Goal: Information Seeking & Learning: Understand process/instructions

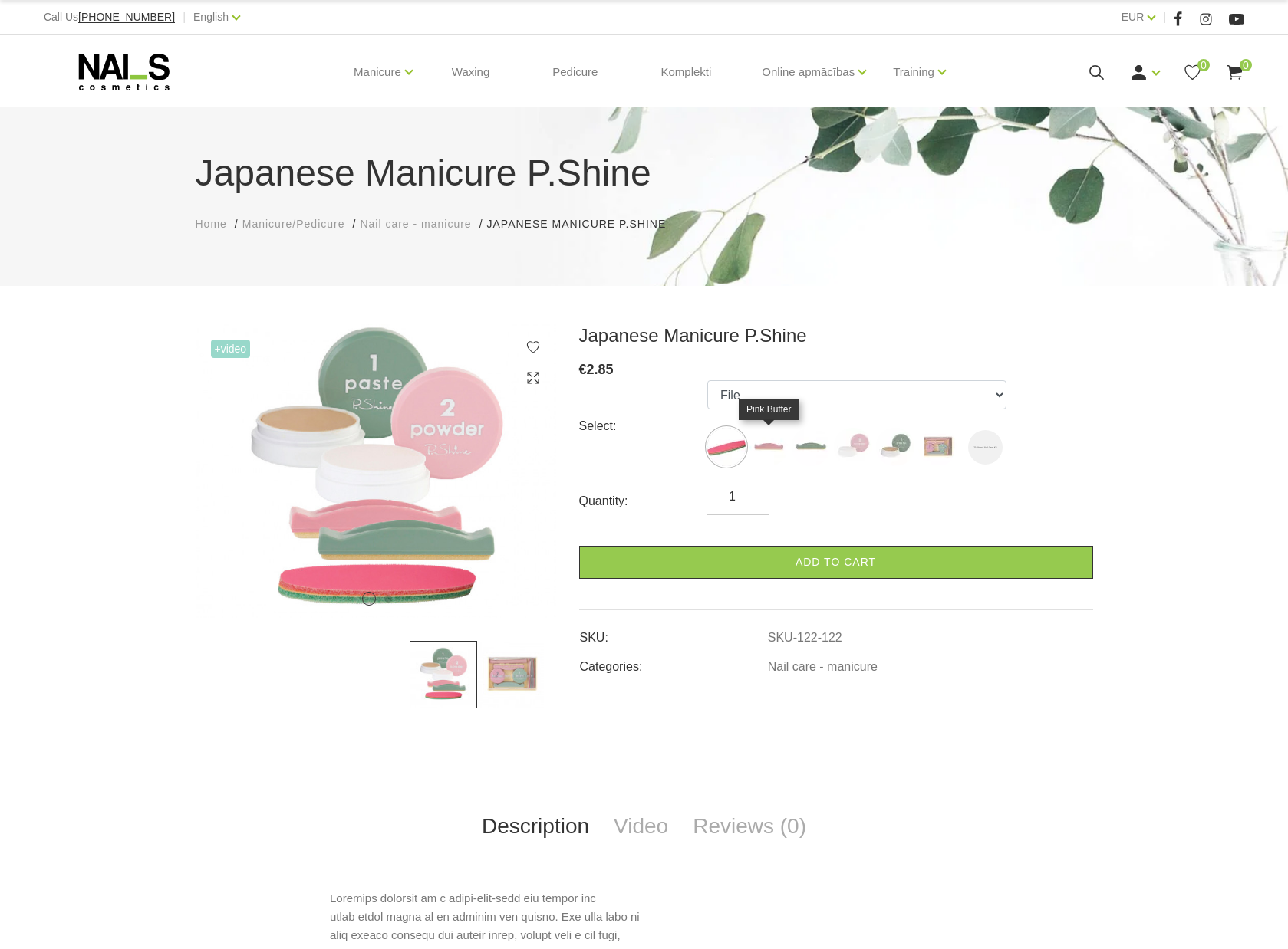
click at [766, 446] on img at bounding box center [768, 447] width 38 height 38
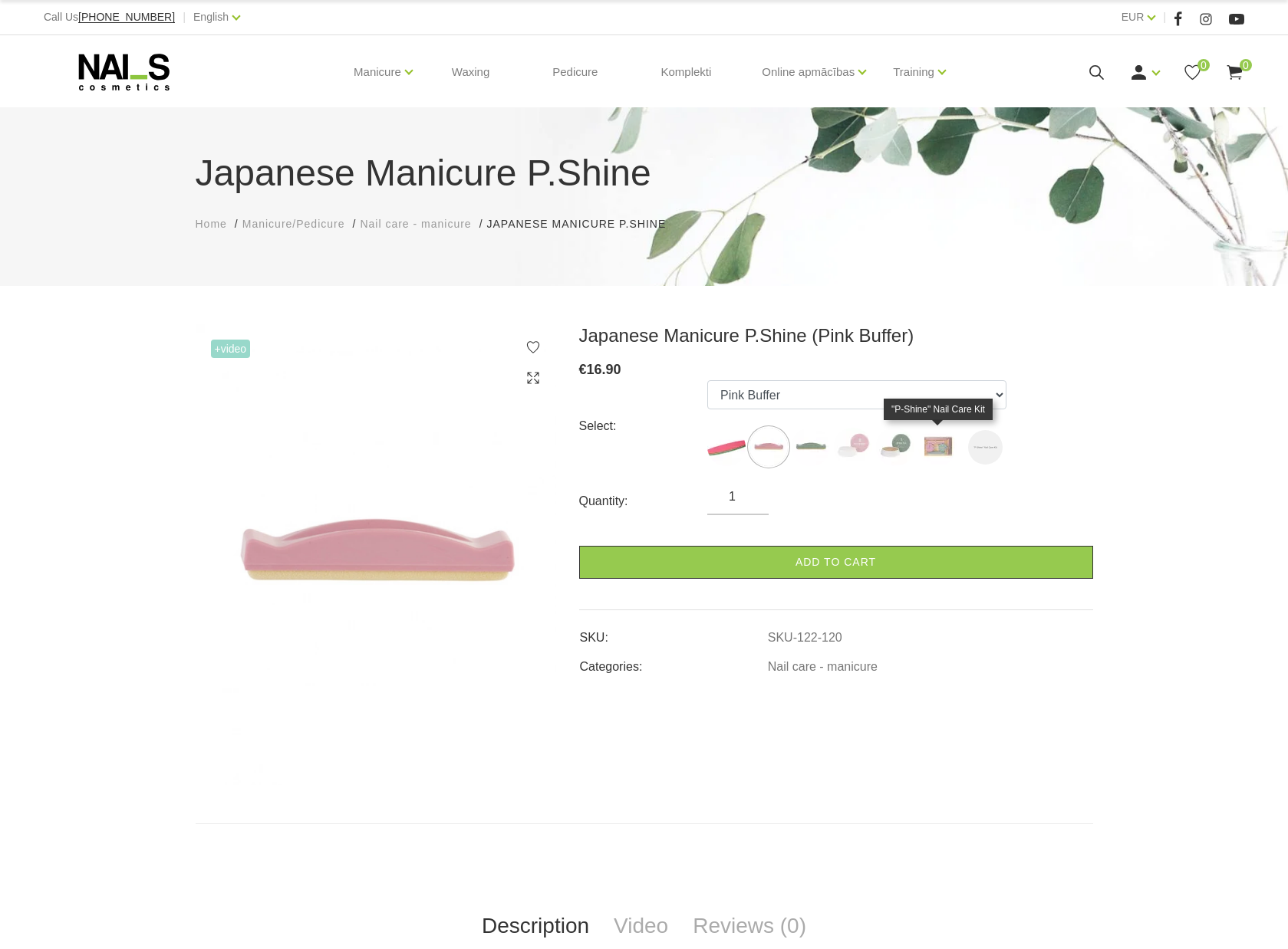
click at [942, 449] on img at bounding box center [937, 447] width 38 height 38
select select "127"
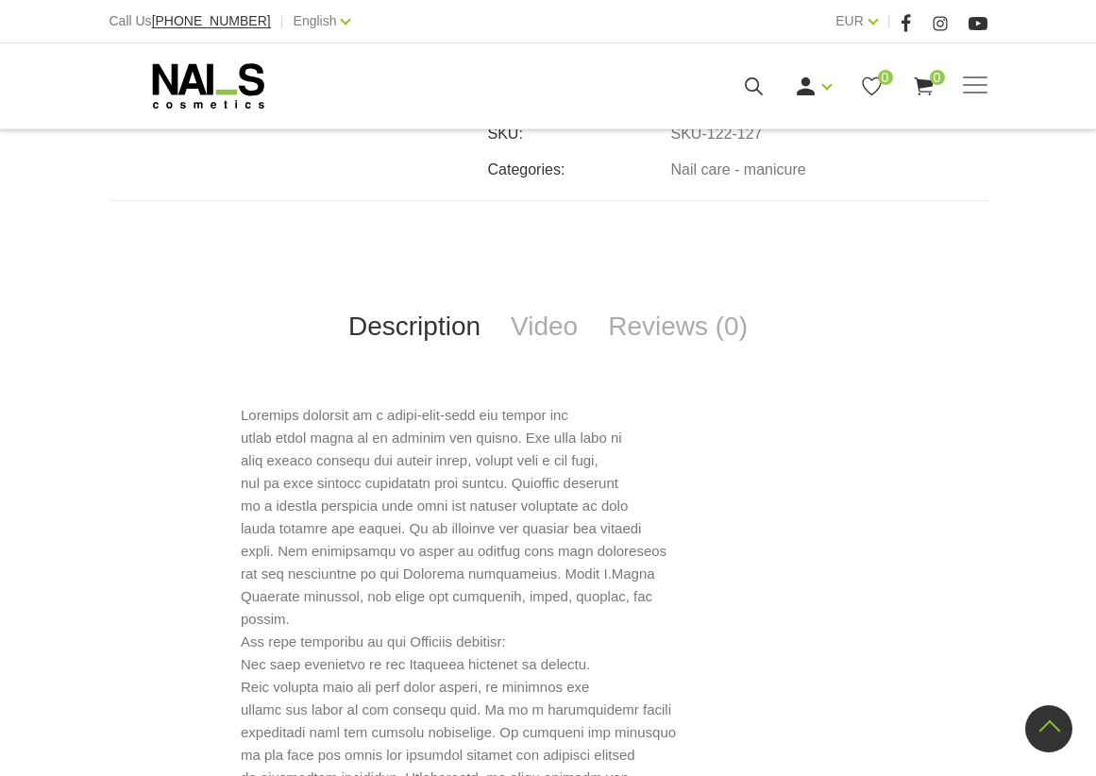
scroll to position [1205, 0]
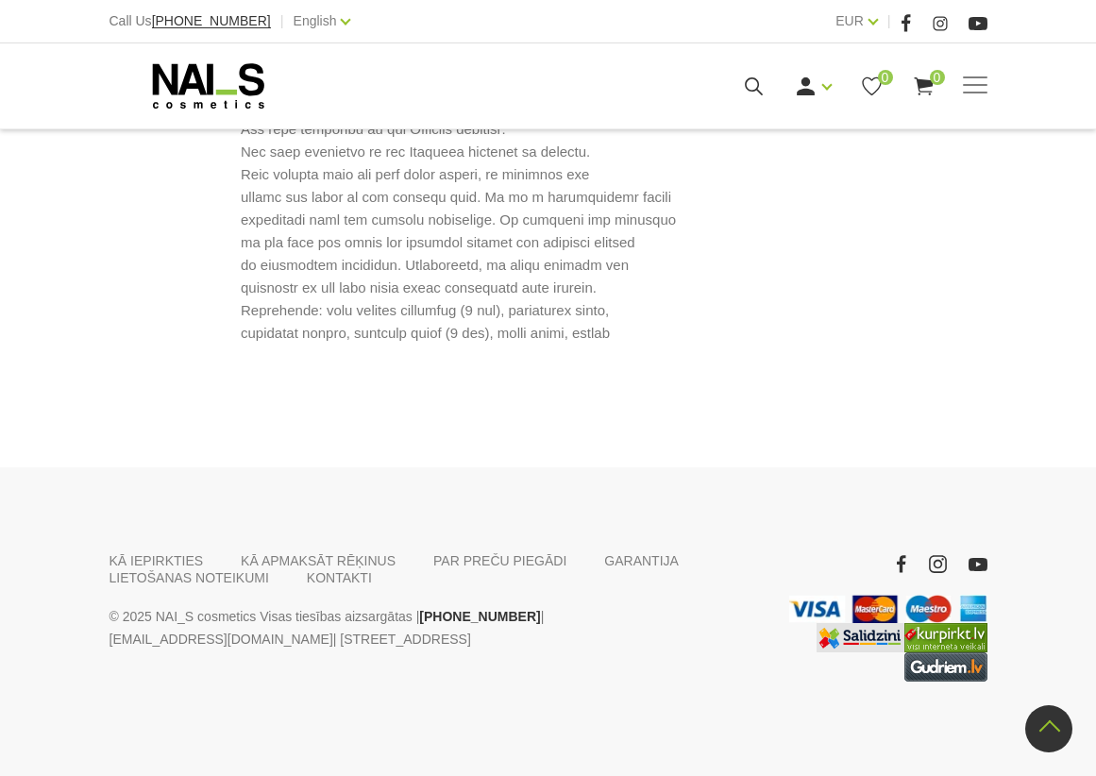
drag, startPoint x: 668, startPoint y: 618, endPoint x: 166, endPoint y: 639, distance: 502.5
click at [166, 639] on p "© 2025 NAI_S cosmetics Visas tiesības aizsargātas | +37120446646 | veikals@nais…" at bounding box center [434, 627] width 651 height 45
copy p "E.Birznieka Upīša 20a"
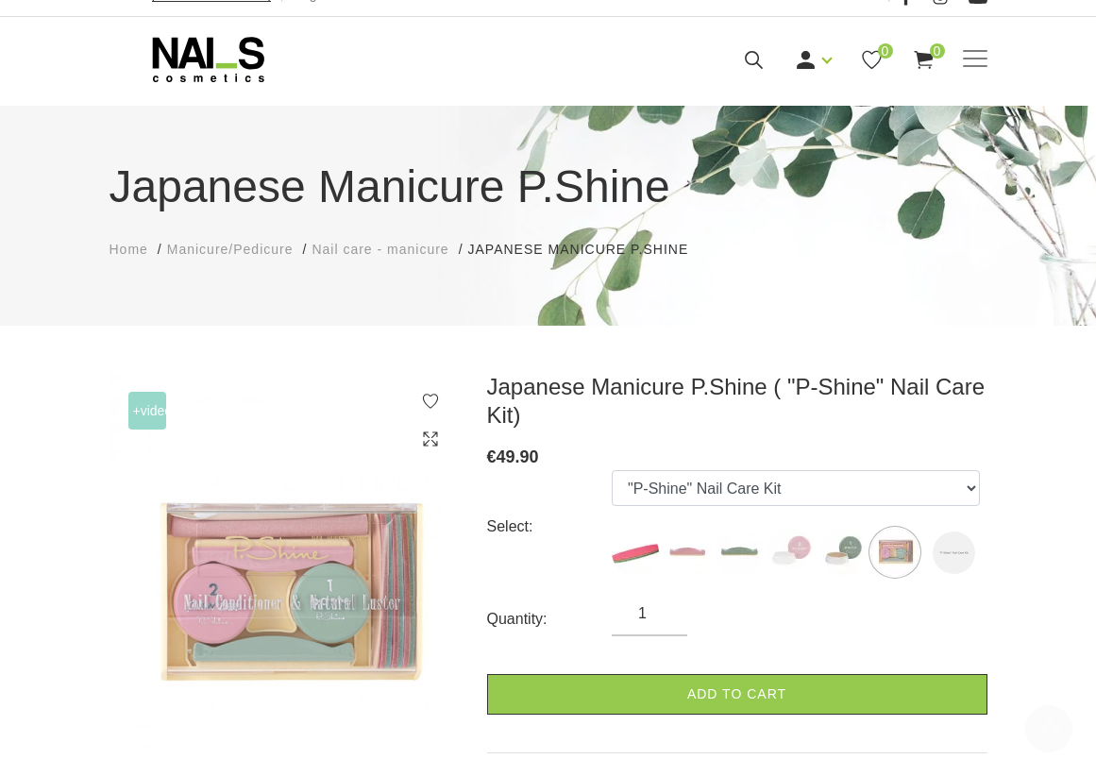
scroll to position [0, 0]
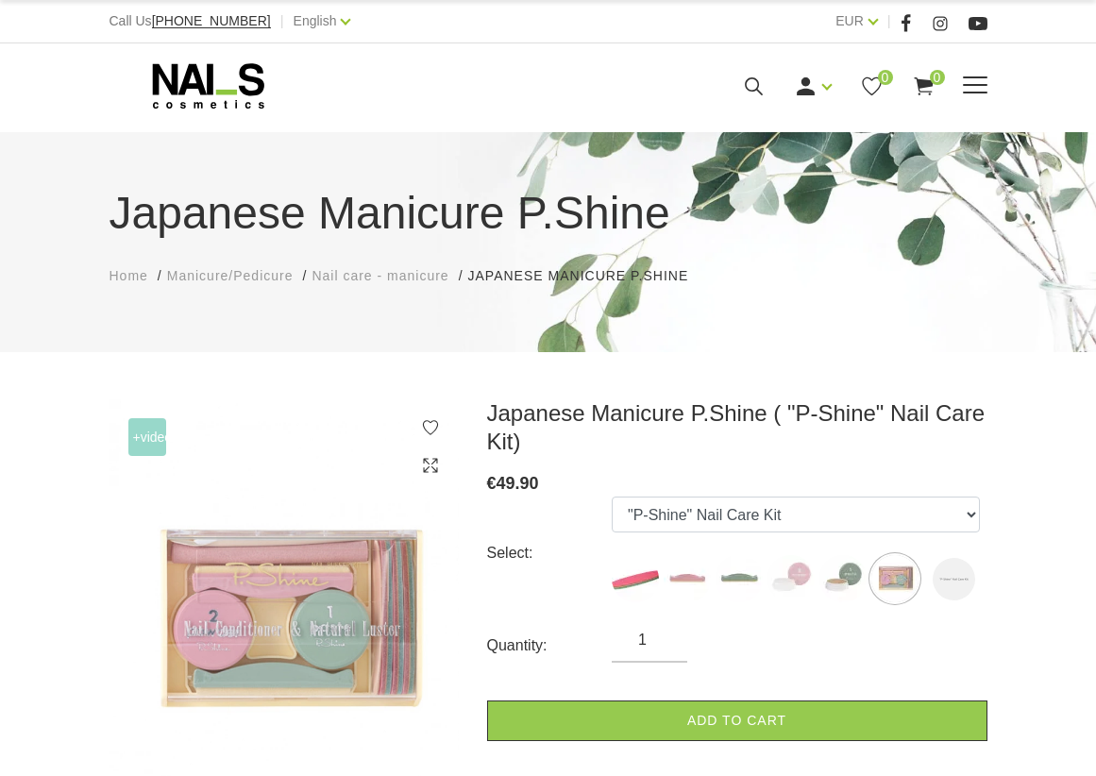
click at [968, 97] on div "Login Register 0 0" at bounding box center [724, 87] width 527 height 24
click at [981, 81] on span at bounding box center [975, 85] width 25 height 19
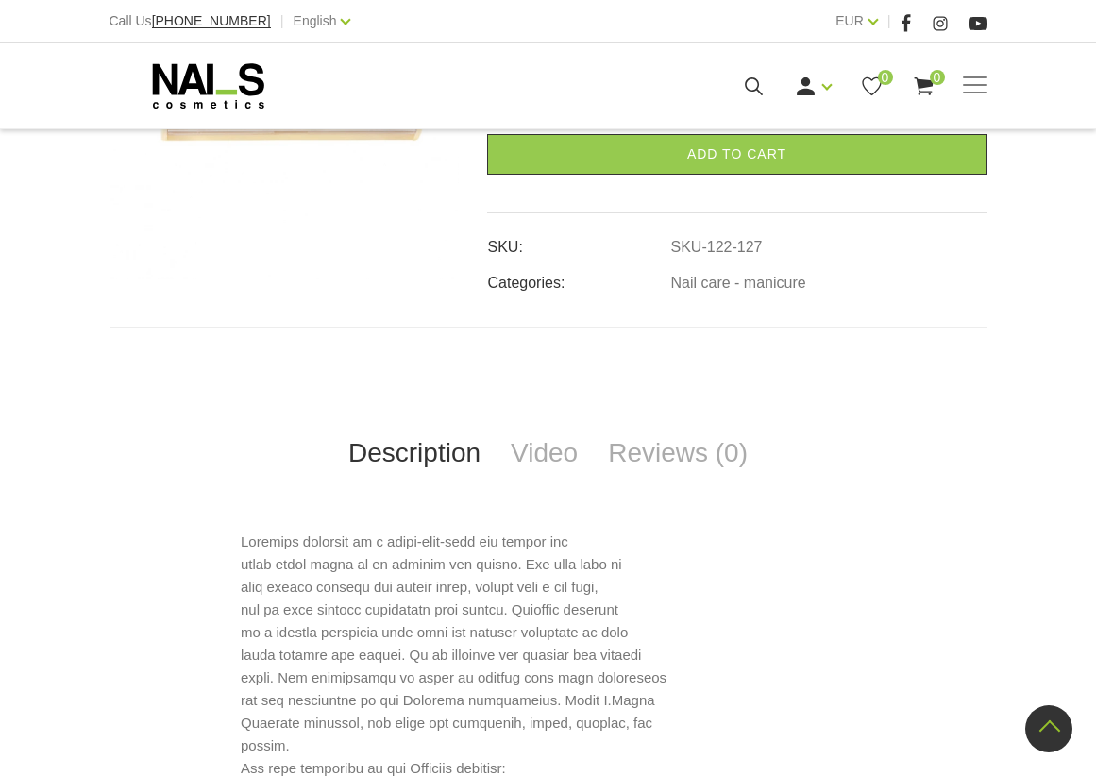
scroll to position [1205, 0]
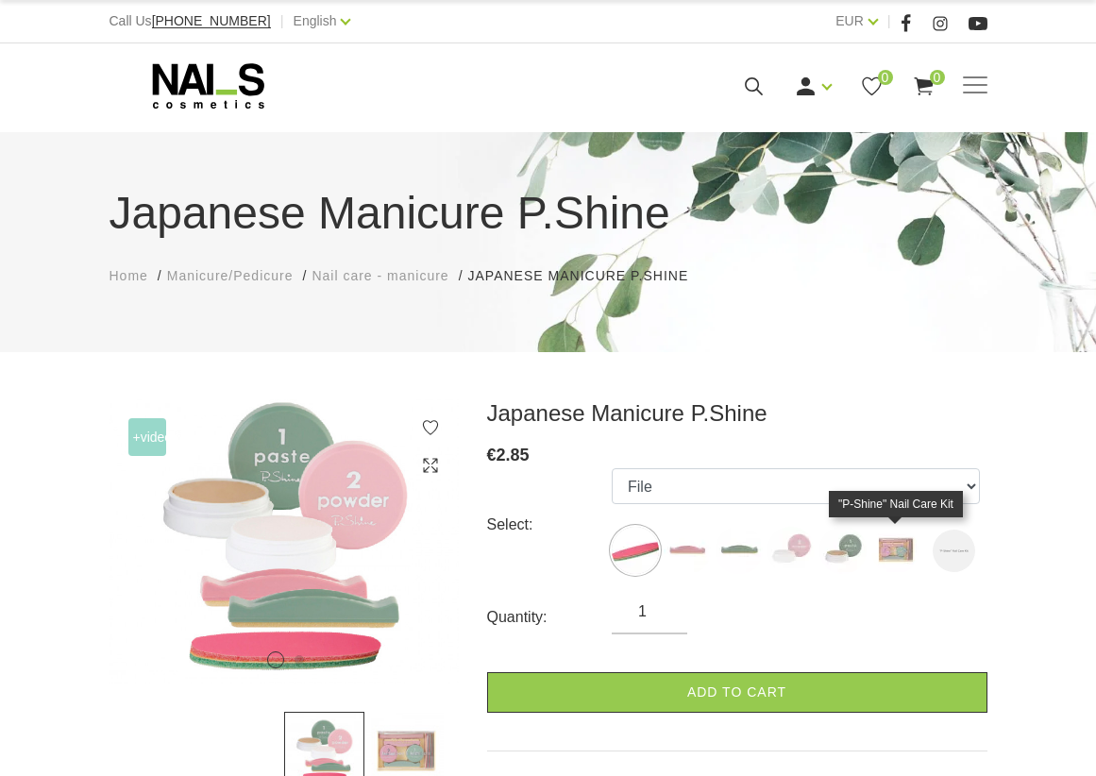
click at [877, 558] on img at bounding box center [894, 550] width 47 height 47
select select "127"
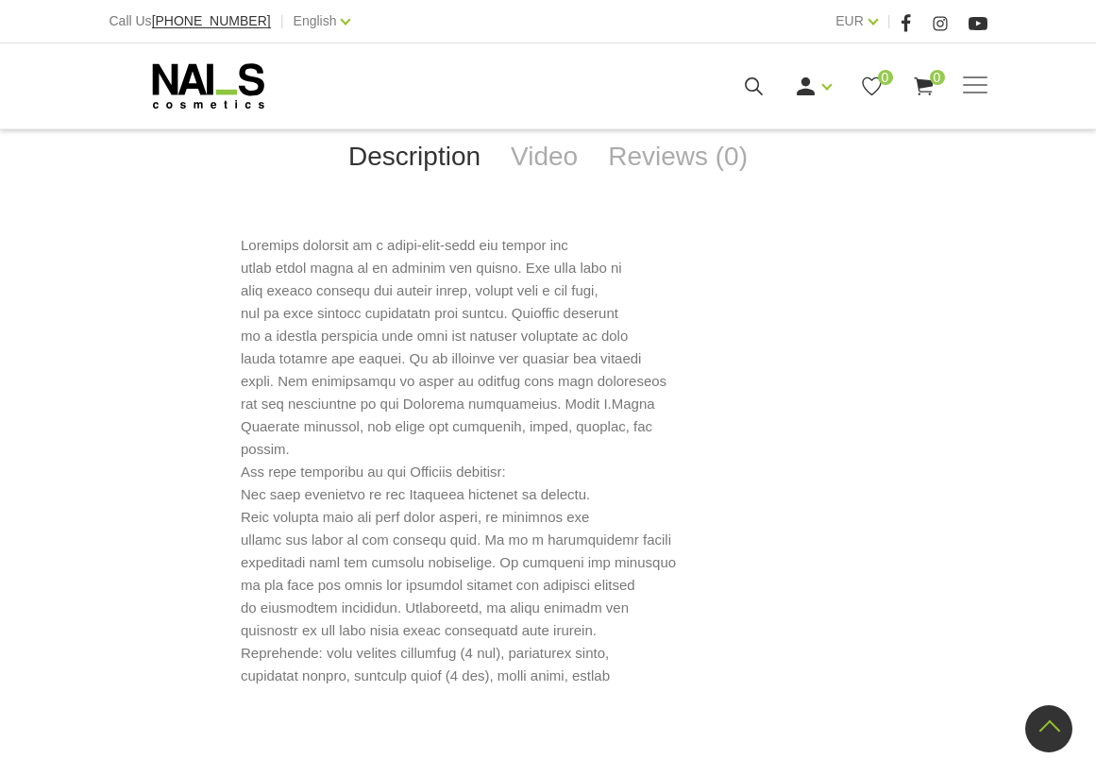
scroll to position [1205, 0]
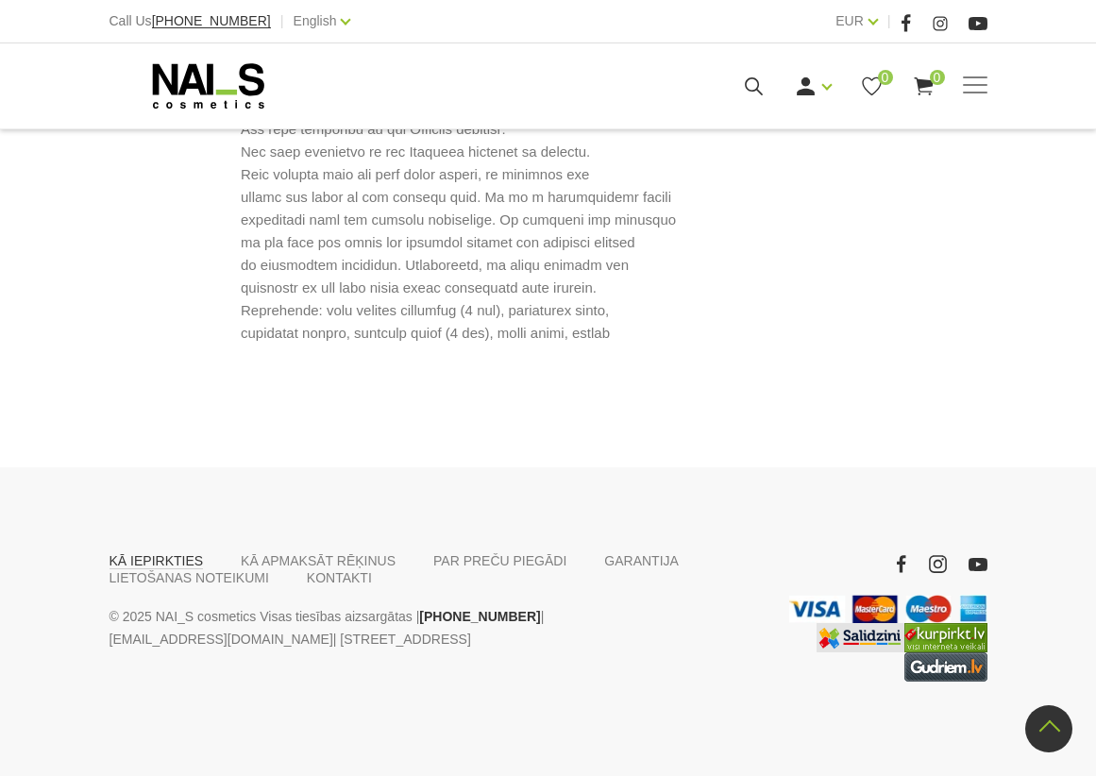
click at [186, 558] on link "KĀ IEPIRKTIES" at bounding box center [156, 560] width 94 height 17
